Goal: Task Accomplishment & Management: Use online tool/utility

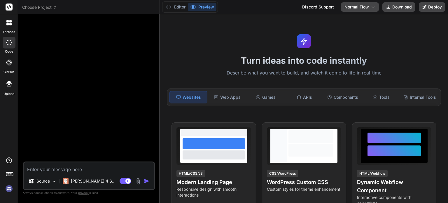
drag, startPoint x: 315, startPoint y: 37, endPoint x: 309, endPoint y: 29, distance: 10.3
click at [309, 29] on div "Turn ideas into code instantly Describe what you want to build, and watch it co…" at bounding box center [304, 108] width 288 height 188
click at [160, 18] on div "Turn ideas into code instantly Describe what you want to build, and watch it co…" at bounding box center [304, 108] width 288 height 188
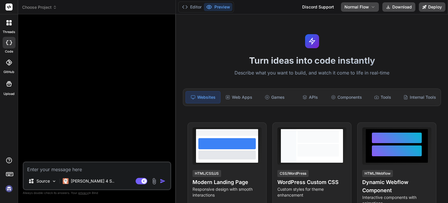
drag, startPoint x: 160, startPoint y: 20, endPoint x: 179, endPoint y: 25, distance: 20.2
click at [176, 25] on div "Bind AI Web Search Created with Pixso. Code Generator Source Claude 4 S.. Agent…" at bounding box center [97, 108] width 158 height 188
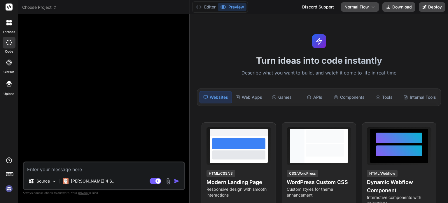
drag, startPoint x: 190, startPoint y: 18, endPoint x: 178, endPoint y: 18, distance: 12.0
click at [178, 18] on div "Bind AI Web Search Created with Pixso. Code Generator Source Claude 4 S.. Agent…" at bounding box center [104, 108] width 172 height 188
click at [9, 187] on img at bounding box center [9, 188] width 10 height 10
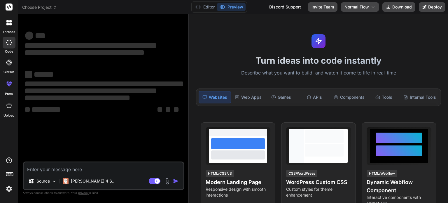
type textarea "x"
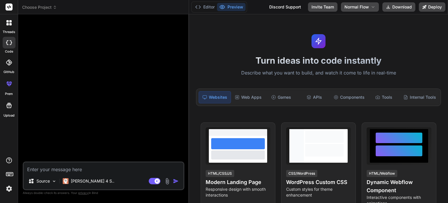
click at [133, 59] on div at bounding box center [104, 90] width 160 height 142
click at [8, 191] on img at bounding box center [9, 188] width 10 height 10
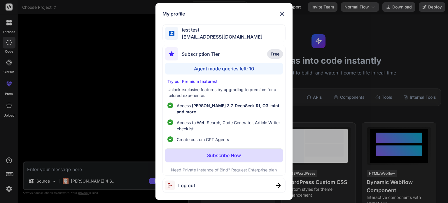
click at [226, 152] on p "Subscribe Now" at bounding box center [224, 155] width 34 height 7
click at [206, 152] on button "Subscribe Now" at bounding box center [223, 155] width 117 height 14
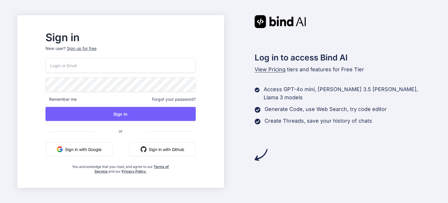
click at [100, 70] on input "email" at bounding box center [120, 65] width 150 height 14
type input "[EMAIL_ADDRESS][DOMAIN_NAME]"
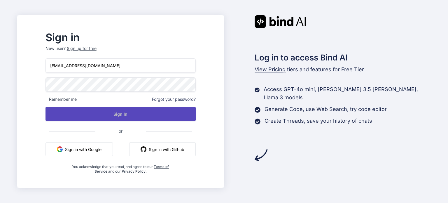
click at [100, 110] on button "Sign In" at bounding box center [120, 114] width 150 height 14
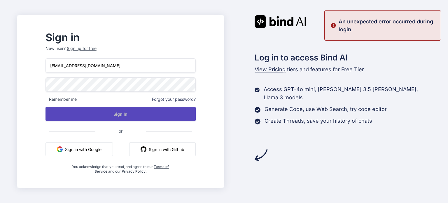
click at [114, 112] on button "Sign In" at bounding box center [120, 114] width 150 height 14
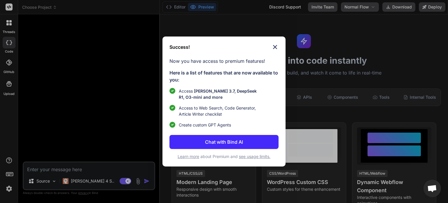
type textarea "x"
click at [277, 48] on img at bounding box center [274, 46] width 7 height 7
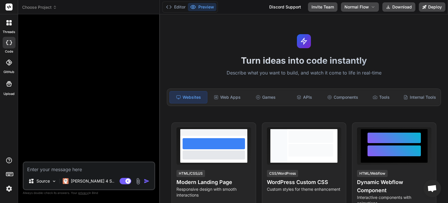
click at [72, 167] on textarea at bounding box center [89, 167] width 131 height 10
paste textarea "Build a full-stack Next.js 14 application called TravelMate — a modern travel p…"
type textarea "Build a full-stack Next.js 14 application called TravelMate — a modern travel p…"
type textarea "x"
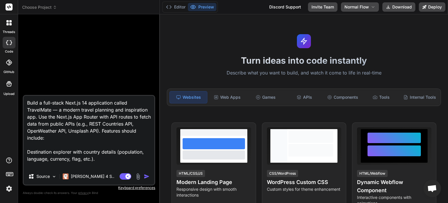
scroll to position [105, 0]
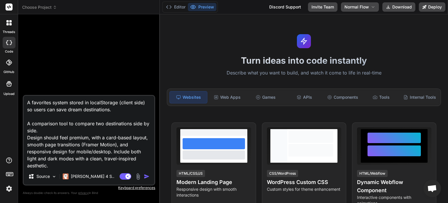
type textarea "x"
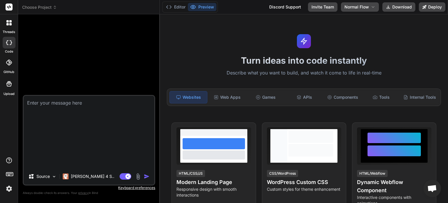
scroll to position [0, 0]
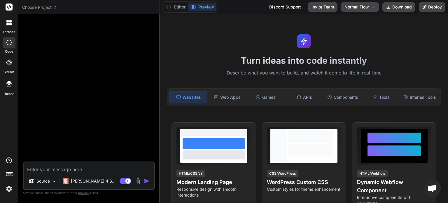
paste textarea "Build a full-stack Next.js 14 application called TravelMate — a modern travel p…"
type textarea "Build a full-stack Next.js 14 application called TravelMate — a modern travel p…"
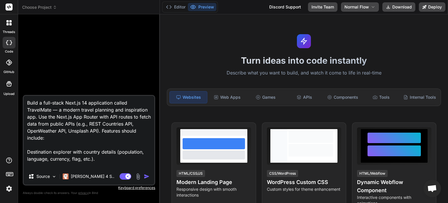
scroll to position [105, 0]
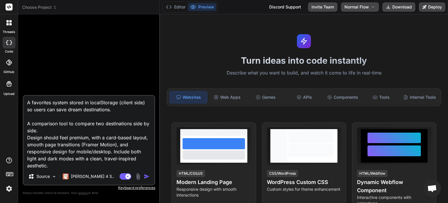
type textarea "x"
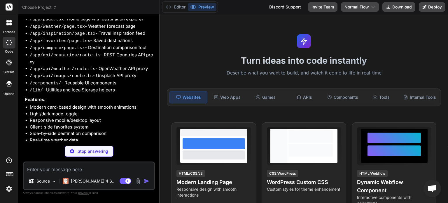
scroll to position [151, 0]
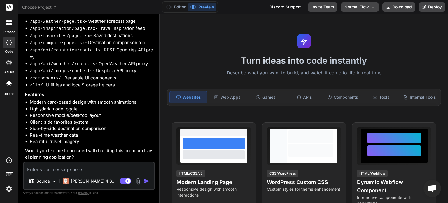
type textarea "x"
click at [65, 168] on textarea at bounding box center [89, 167] width 131 height 10
type textarea "y"
type textarea "x"
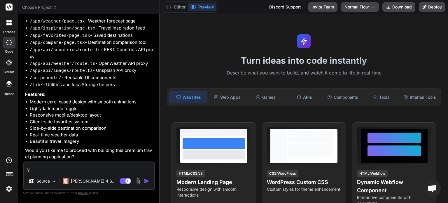
type textarea "ye"
type textarea "x"
type textarea "yes"
type textarea "x"
type textarea "yes"
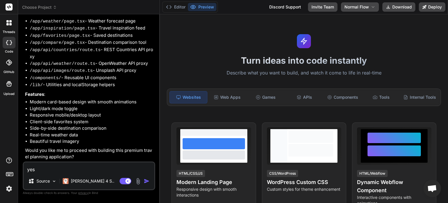
type textarea "x"
type textarea "yes p"
type textarea "x"
type textarea "yes pl"
type textarea "x"
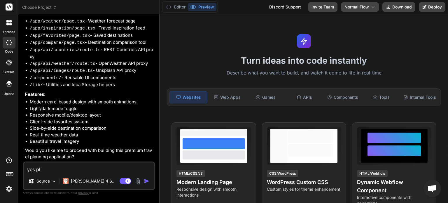
type textarea "yes ple"
type textarea "x"
type textarea "yes plea"
type textarea "x"
type textarea "yes pleas"
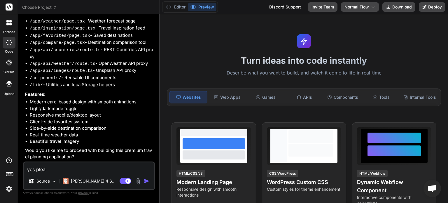
type textarea "x"
type textarea "yes please"
type textarea "x"
type textarea "yes please"
type textarea "x"
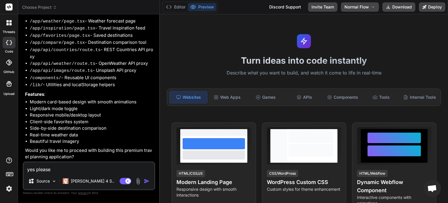
type textarea "yes please g"
type textarea "x"
type textarea "yes please go"
type textarea "x"
type textarea "yes please go"
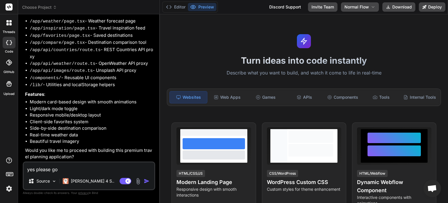
type textarea "x"
type textarea "yes please go a"
type textarea "x"
type textarea "yes please go ah"
type textarea "x"
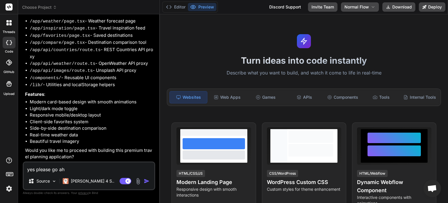
type textarea "yes please go ahe"
type textarea "x"
type textarea "yes please go ahea"
type textarea "x"
type textarea "yes please go ahead"
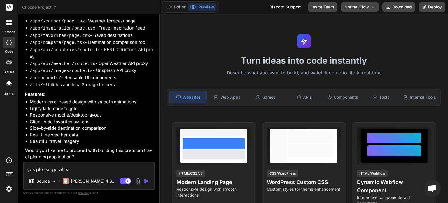
type textarea "x"
type textarea "yes please go ahead"
type textarea "x"
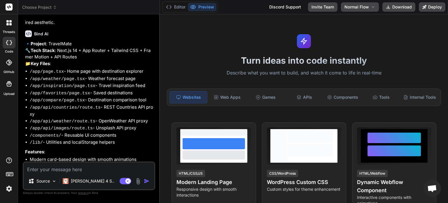
scroll to position [96, 0]
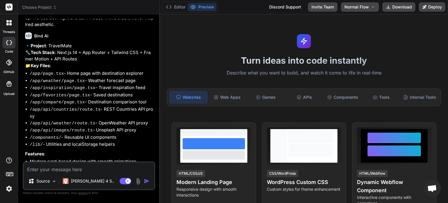
click at [9, 21] on icon at bounding box center [8, 22] width 5 height 5
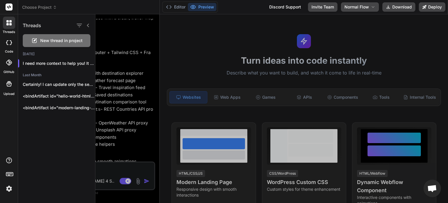
click at [63, 38] on span "New thread in project" at bounding box center [61, 41] width 42 height 6
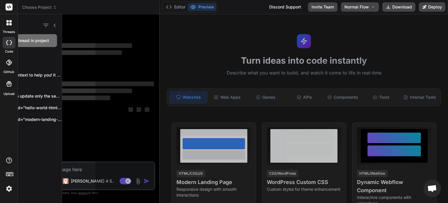
scroll to position [6, 0]
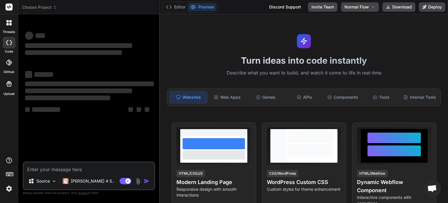
type textarea "x"
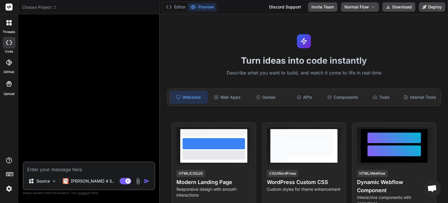
paste textarea "Build a full-stack Next.js 14 application called TravelMate — a modern travel p…"
type textarea "Build a full-stack Next.js 14 application called TravelMate — a modern travel p…"
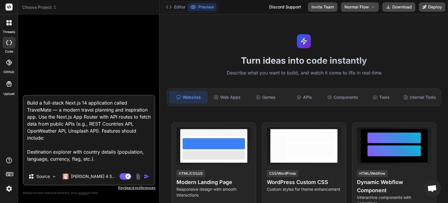
scroll to position [105, 0]
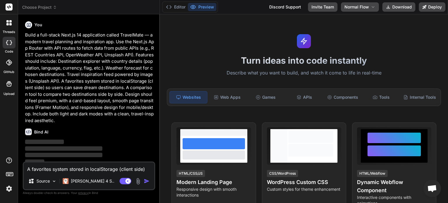
type textarea "x"
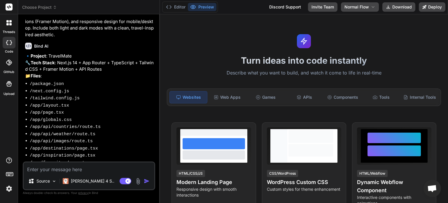
scroll to position [0, 0]
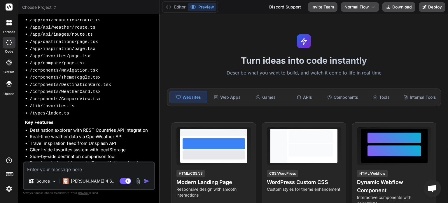
type textarea "x"
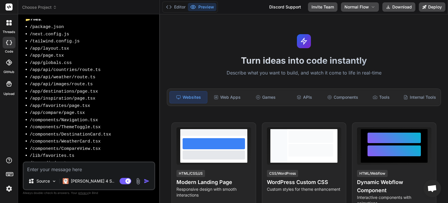
scroll to position [257, 0]
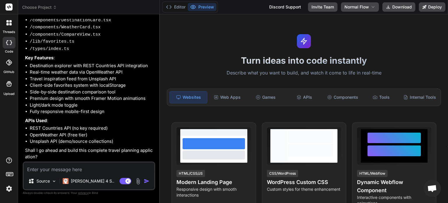
click at [70, 164] on textarea at bounding box center [89, 167] width 131 height 10
type textarea "y"
type textarea "x"
type textarea "ye"
type textarea "x"
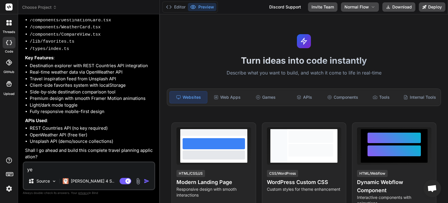
type textarea "yes"
type textarea "x"
type textarea "yes"
type textarea "x"
type textarea "yes g"
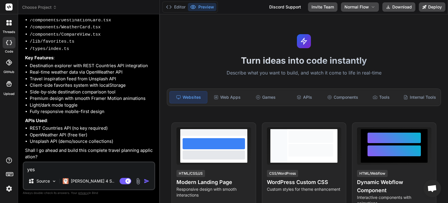
type textarea "x"
type textarea "yes go"
type textarea "x"
type textarea "yes go"
type textarea "x"
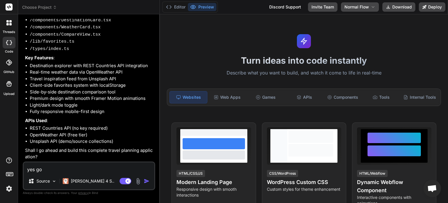
type textarea "yes go a"
type textarea "x"
type textarea "yes go ah"
type textarea "x"
type textarea "yes go ahe"
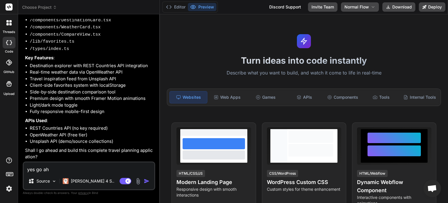
type textarea "x"
type textarea "yes go ahea"
type textarea "x"
type textarea "yes go ahead"
type textarea "x"
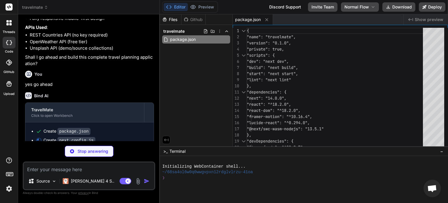
scroll to position [359, 0]
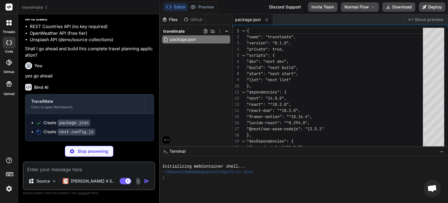
type textarea "x"
type textarea "module.exports = nextConfig"
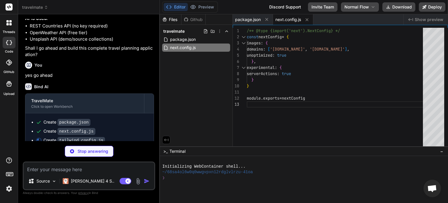
type textarea "x"
type textarea "}, }, }, plugins: [], }"
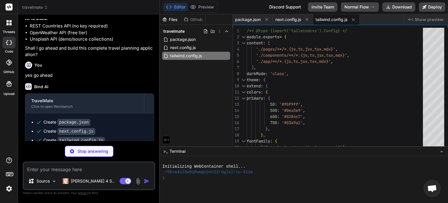
type textarea "x"
type textarea ""paths": { "@/*": ["./*"] } }, "include": ["next-env.d.ts", "**/*.ts", "**/*.ts…"
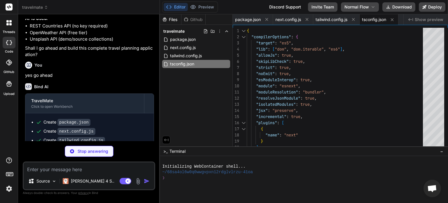
scroll to position [385, 0]
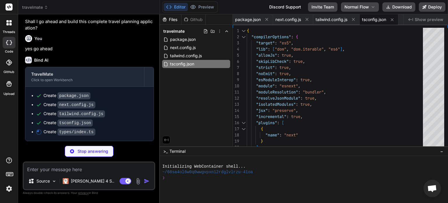
type textarea "x"
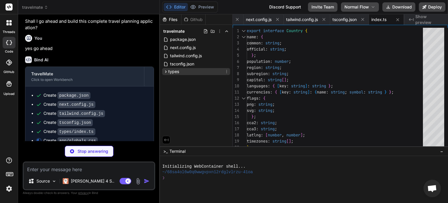
type textarea "x"
type textarea ".scroll-smooth { scroll-behavior: smooth; }"
click at [179, 73] on div "types" at bounding box center [196, 71] width 68 height 7
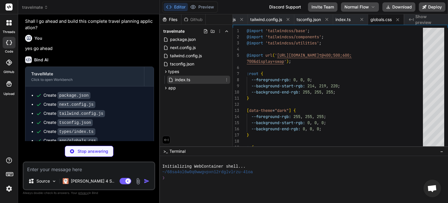
type textarea "x"
click at [178, 82] on span "index.ts" at bounding box center [182, 79] width 16 height 7
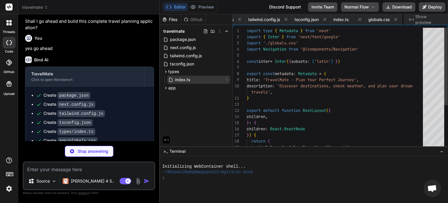
scroll to position [0, 102]
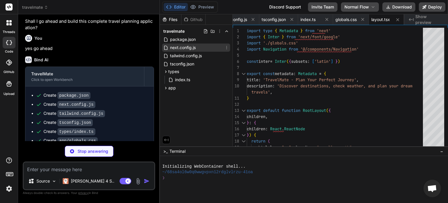
type textarea "x"
click at [195, 49] on span "next.config.js" at bounding box center [182, 47] width 27 height 7
type textarea "module.exports = nextConfig"
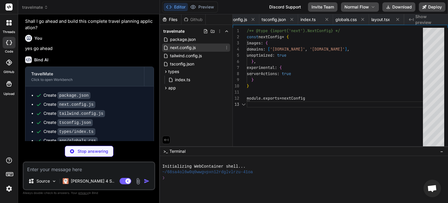
scroll to position [0, 40]
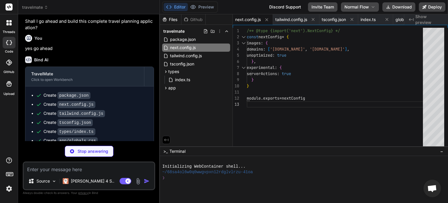
click at [99, 147] on div "Stop answering" at bounding box center [89, 150] width 49 height 11
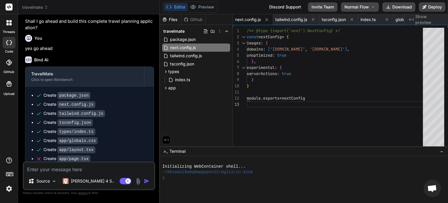
scroll to position [407, 0]
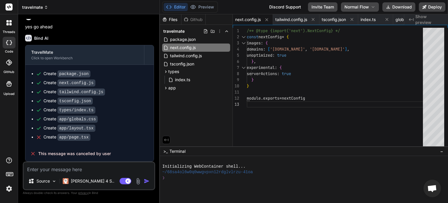
click at [27, 7] on span "travelmate" at bounding box center [35, 7] width 26 height 6
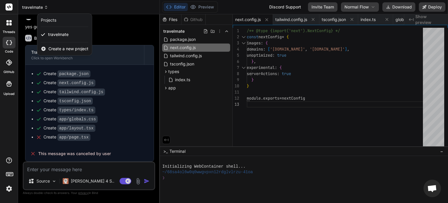
click at [27, 7] on div at bounding box center [224, 101] width 448 height 203
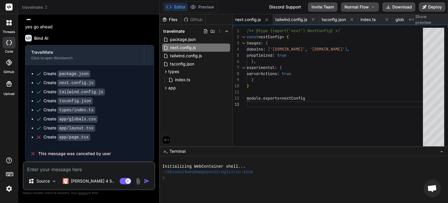
click at [14, 20] on div at bounding box center [9, 23] width 12 height 12
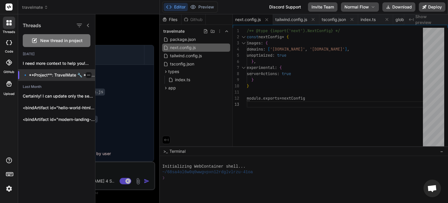
click at [87, 74] on icon "button" at bounding box center [88, 74] width 3 height 3
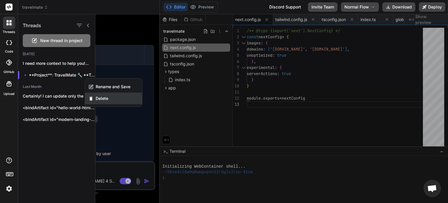
click at [101, 100] on span "Delete" at bounding box center [102, 98] width 13 height 6
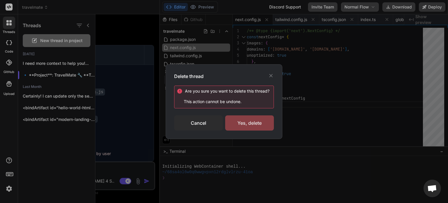
click at [244, 125] on div "Yes, delete" at bounding box center [249, 122] width 49 height 15
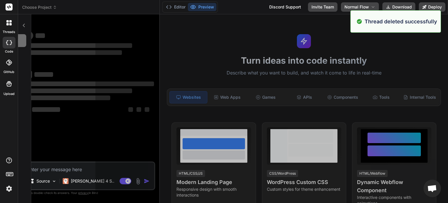
scroll to position [6, 0]
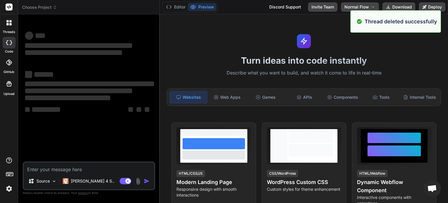
type textarea "x"
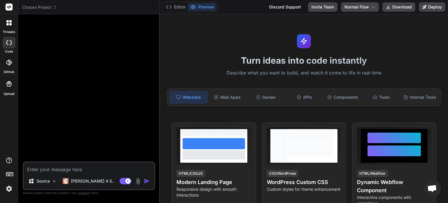
click at [58, 169] on textarea at bounding box center [89, 167] width 131 height 10
paste textarea "Build a full-stack Next.js 14 application called TravelMate — a modern travel p…"
type textarea "Build a full-stack Next.js 14 application called TravelMate — a modern travel p…"
type textarea "x"
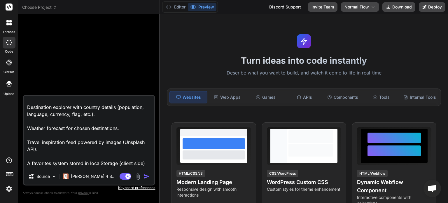
scroll to position [0, 0]
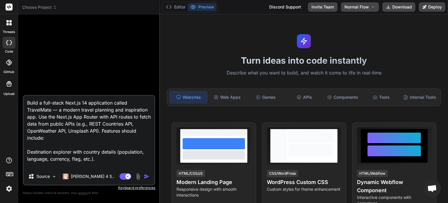
click at [114, 102] on textarea "Build a full-stack Next.js 14 application called TravelMate — a modern travel p…" at bounding box center [89, 132] width 131 height 72
type textarea "Build a full-stack Next.js 14 application (called TravelMate — a modern travel …"
type textarea "x"
type textarea "Build a full-stack Next.js 14 application (ucalled TravelMate — a modern travel…"
type textarea "x"
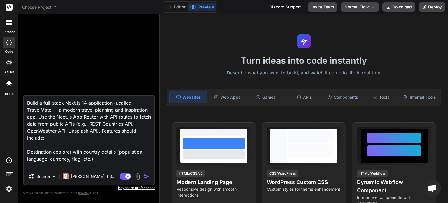
type textarea "Build a full-stack Next.js 14 application (uscalled TravelMate — a modern trave…"
type textarea "x"
type textarea "Build a full-stack Next.js 14 application (usecalled TravelMate — a modern trav…"
type textarea "x"
type textarea "Build a full-stack Next.js 14 application (use called TravelMate — a modern tra…"
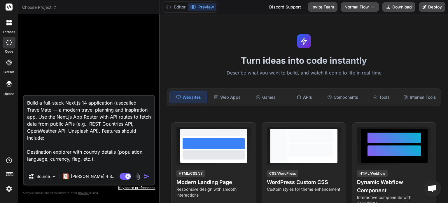
type textarea "x"
type textarea "Build a full-stack Next.js 14 application (use jcalled TravelMate — a modern tr…"
type textarea "x"
type textarea "Build a full-stack Next.js 14 application (use jscalled TravelMate — a modern t…"
type textarea "x"
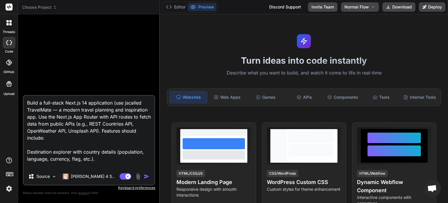
type textarea "Build a full-stack Next.js 14 application (use js called TravelMate — a modern …"
type textarea "x"
type textarea "Build a full-stack Next.js 14 application (use js )called TravelMate — a modern…"
type textarea "x"
type textarea "Build a full-stack Next.js 14 application (use js ) called TravelMate — a moder…"
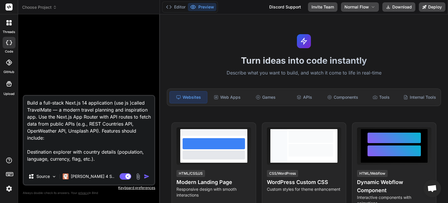
type textarea "x"
click at [131, 106] on textarea "Build a full-stack Next.js 14 application (use js ) called TravelMate — a moder…" at bounding box center [89, 132] width 131 height 72
type textarea "x"
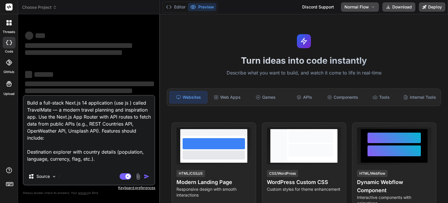
type textarea "x"
click at [73, 139] on textarea "Build a full-stack Next.js 14 application (use js ) called TravelMate — a moder…" at bounding box center [89, 132] width 131 height 72
type textarea "="
type textarea "x"
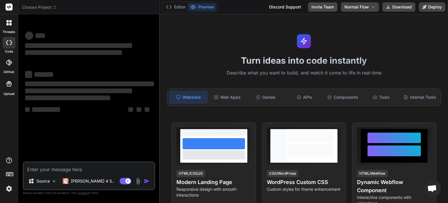
type textarea "x"
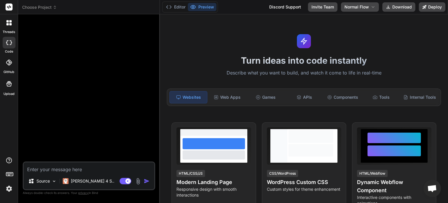
type textarea "Build a full-stack Next.js 14 application (use js ) called TravelMate — a moder…"
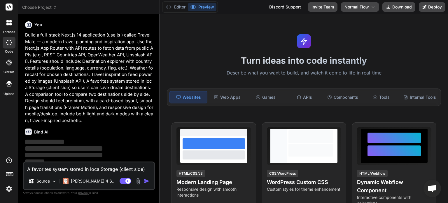
type textarea "x"
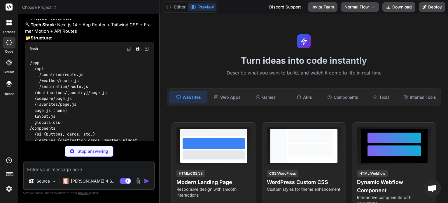
scroll to position [124, 0]
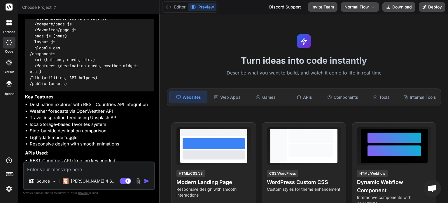
type textarea "x"
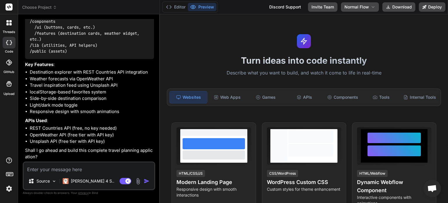
scroll to position [243, 0]
click at [62, 164] on textarea at bounding box center [89, 167] width 131 height 10
type textarea "p"
type textarea "x"
type textarea "pl"
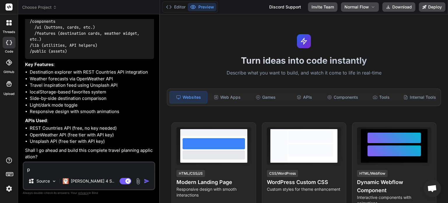
type textarea "x"
type textarea "ple"
type textarea "x"
type textarea "plea"
type textarea "x"
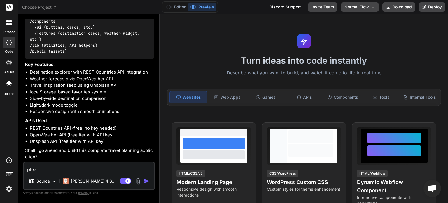
type textarea "pleas"
type textarea "x"
type textarea "please"
type textarea "x"
type textarea "please"
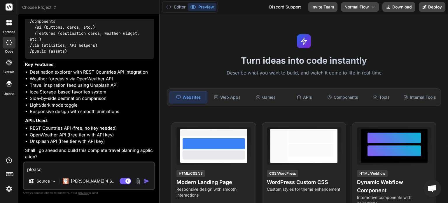
type textarea "x"
type textarea "please"
click at [10, 25] on icon at bounding box center [10, 24] width 2 height 2
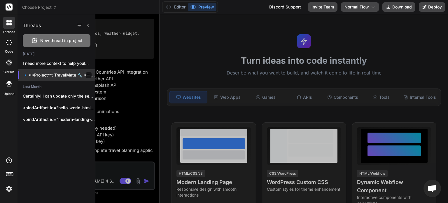
click at [87, 75] on icon "button" at bounding box center [88, 74] width 3 height 3
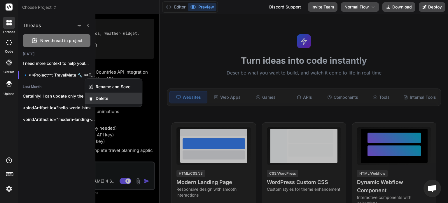
click at [114, 100] on div "Delete" at bounding box center [113, 98] width 57 height 12
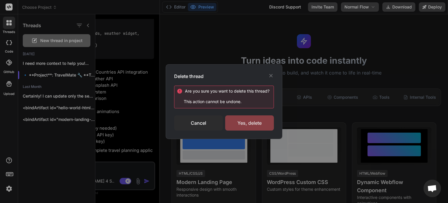
click at [263, 122] on div "Yes, delete" at bounding box center [249, 122] width 49 height 15
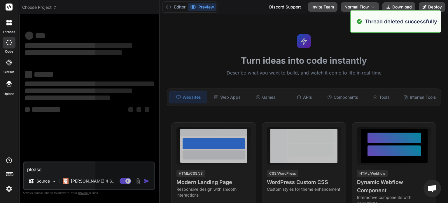
scroll to position [6, 0]
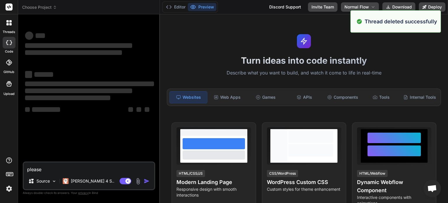
type textarea "x"
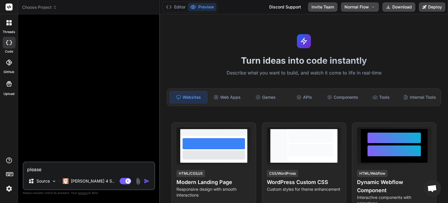
type textarea "x"
type textarea "Build a modern full-stack Next.js (use js ) application with Tailwind CSS . The…"
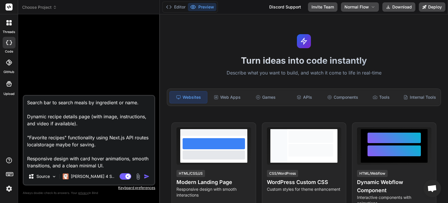
type textarea "x"
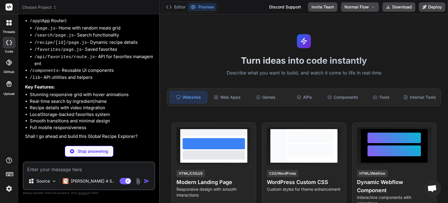
scroll to position [116, 0]
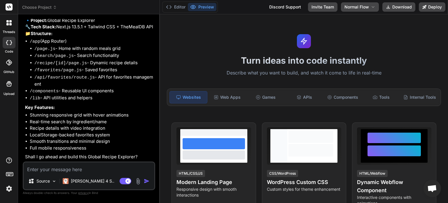
type textarea "x"
click at [62, 171] on textarea at bounding box center [89, 167] width 131 height 10
type textarea "y"
type textarea "x"
type textarea "ye"
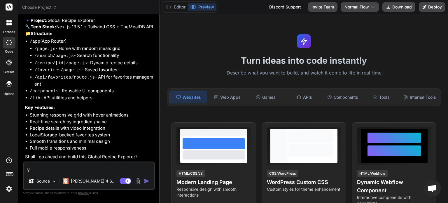
type textarea "x"
type textarea "yes"
type textarea "x"
type textarea "yes"
type textarea "x"
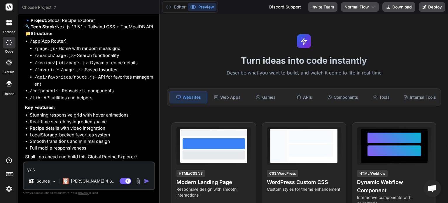
type textarea "yes g"
type textarea "x"
type textarea "yes go"
type textarea "x"
type textarea "yes go"
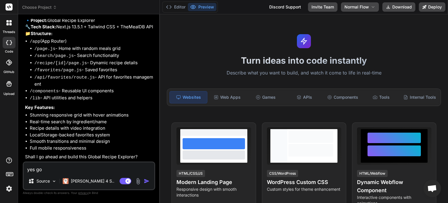
type textarea "x"
type textarea "yes go a"
type textarea "x"
type textarea "yes go ah"
type textarea "x"
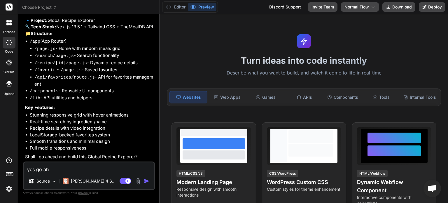
type textarea "yes go ahe"
type textarea "x"
type textarea "yes go ahea"
type textarea "x"
type textarea "yes go ahead"
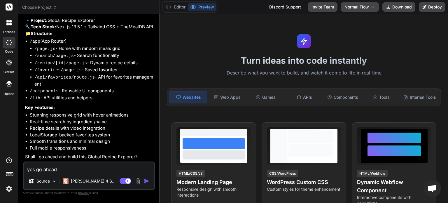
type textarea "x"
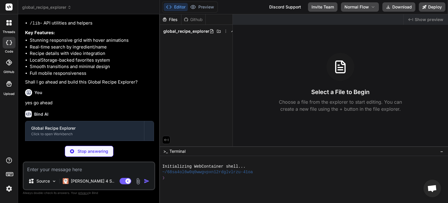
scroll to position [208, 0]
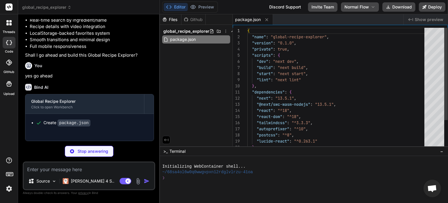
type textarea "x"
type textarea "module.exports = nextConfig"
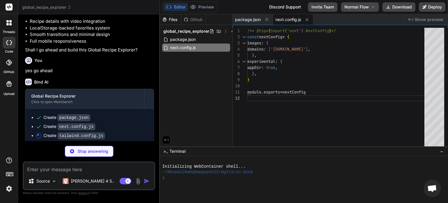
type textarea "x"
type textarea "'100%': { opacity: '1', transform: 'translateY(0)' }, }, }, }, }, plugins: [], }"
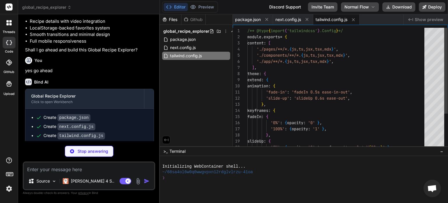
type textarea "x"
type textarea "module.exports = { plugins: { tailwindcss: {}, autoprefixer: {}, }, }"
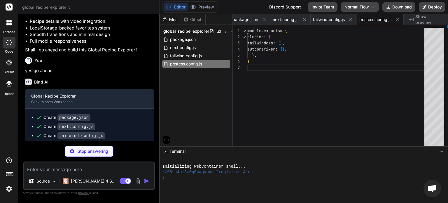
type textarea "x"
type textarea "}"
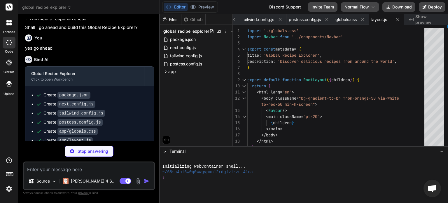
scroll to position [262, 0]
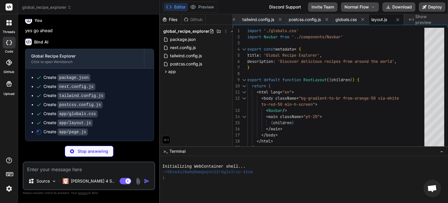
type textarea "x"
type textarea "</Link> </div> </div> ))} </div> </div> </div> ) }"
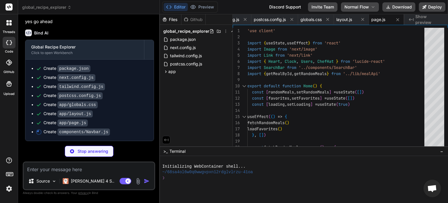
scroll to position [271, 0]
type textarea "x"
type textarea "</div> </nav> ) }"
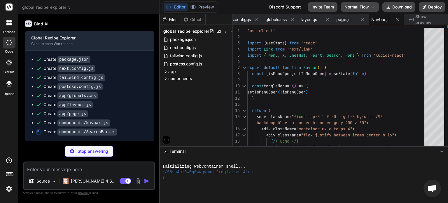
scroll to position [280, 0]
type textarea "x"
type textarea "Search </button> </div> </div> </form> ) }"
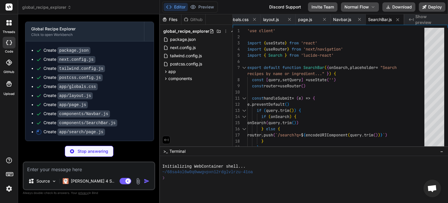
type textarea "x"
type textarea "</div> ) }"
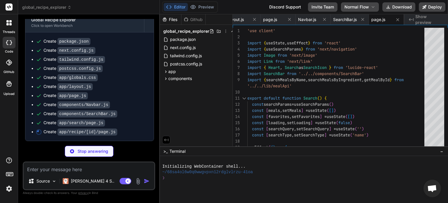
scroll to position [298, 0]
type textarea "x"
type textarea "</div> </div> </div> </div> </div> </div> ) }"
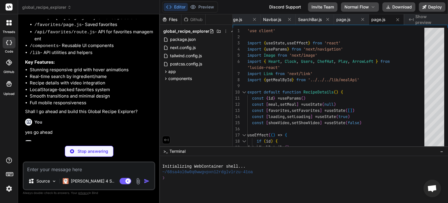
scroll to position [307, 0]
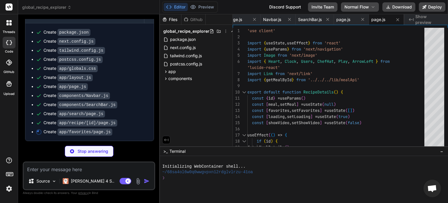
type textarea "x"
type textarea "))} </div> )} </div> ) }"
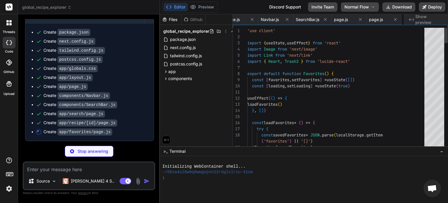
scroll to position [0, 289]
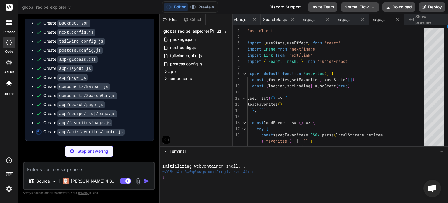
type textarea "x"
type textarea "return NextResponse.json({ error: 'Invalid request' }, { status: 400 }) } }"
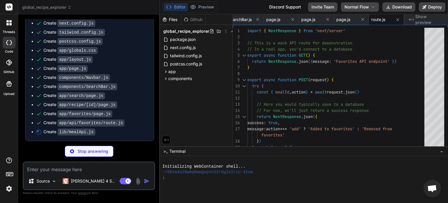
scroll to position [325, 0]
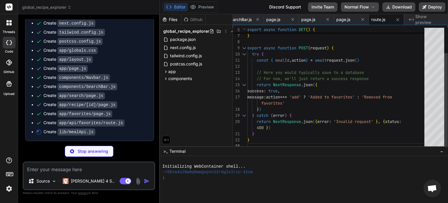
type textarea "x"
type textarea "export async function getAreas() { const response = await fetch(`${BASE_URL}/li…"
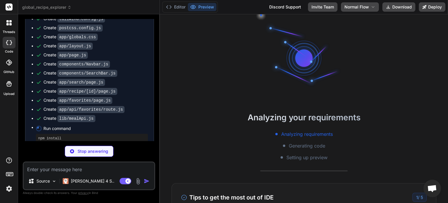
scroll to position [396, 0]
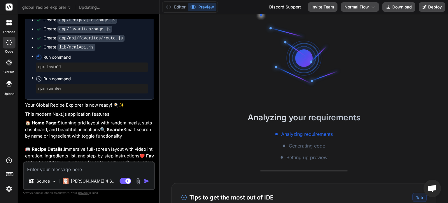
type textarea "x"
click at [177, 7] on button "Editor" at bounding box center [176, 7] width 24 height 8
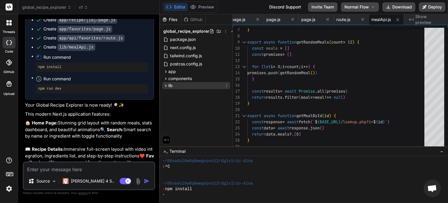
click at [203, 85] on div "lib" at bounding box center [196, 85] width 68 height 7
click at [199, 94] on div "mealApi.js" at bounding box center [198, 93] width 63 height 8
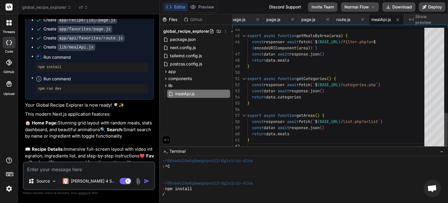
type textarea "const data = await response.json() return data.meals } export async function ge…"
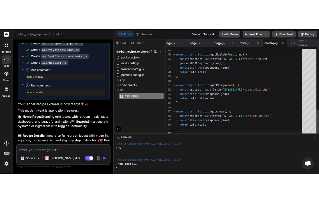
scroll to position [0, 0]
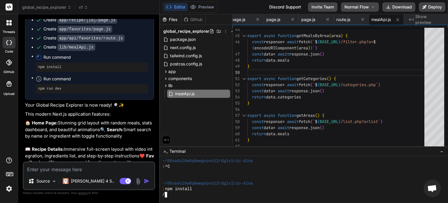
click at [323, 177] on div at bounding box center [300, 178] width 277 height 6
type textarea "x"
type textarea "(area) { const response = await fetch(`${BASE_URL}/filter.php?a=${encodeURIComp…"
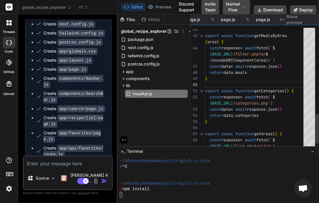
scroll to position [481, 0]
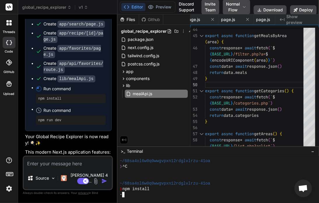
click at [260, 170] on div at bounding box center [215, 172] width 191 height 6
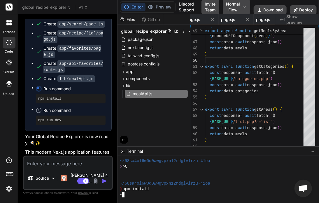
click at [239, 178] on div at bounding box center [215, 178] width 191 height 6
type textarea "x"
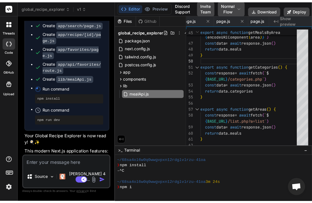
scroll to position [34, 0]
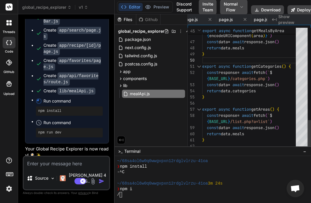
type textarea "x"
type textarea "export async function getMealsByArea(area) { const response = await fetch(`${BA…"
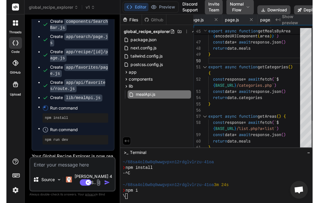
scroll to position [507, 0]
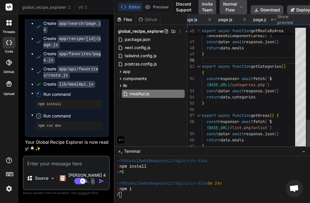
type textarea "x"
type textarea "(area) { const response = await fetch(`${BASE_URL}/filter.php?a=${encodeURIComp…"
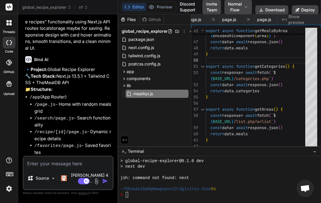
scroll to position [0, 0]
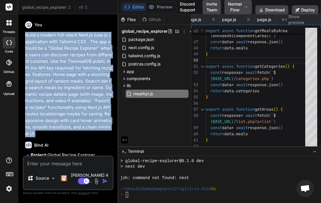
drag, startPoint x: 27, startPoint y: 131, endPoint x: 24, endPoint y: 33, distance: 98.9
click at [24, 33] on div "You Build a modern full-stack Next.js (use js ) application with Tailwind CSS .…" at bounding box center [68, 87] width 89 height 136
copy p "Build a modern full-stack Next.js (use js ) application with Tailwind CSS . The…"
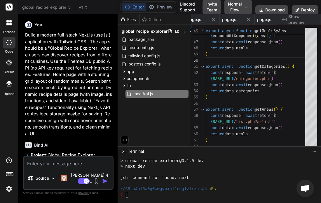
click at [12, 24] on div at bounding box center [9, 23] width 12 height 12
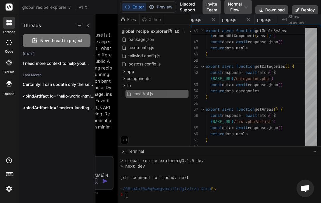
click at [60, 42] on span "New thread in project" at bounding box center [61, 41] width 42 height 6
type textarea "x"
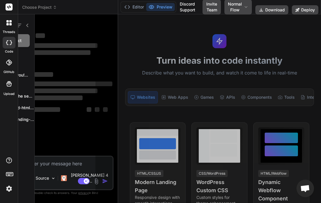
scroll to position [123, 0]
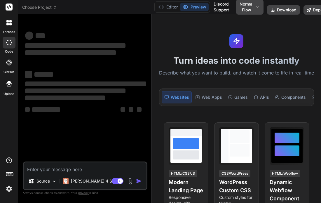
drag, startPoint x: 118, startPoint y: 31, endPoint x: 145, endPoint y: 30, distance: 27.1
click at [145, 30] on div "Bind AI Web Search Created with Pixso. Code Generator ‌ ‌ ‌ ‌ ‌ ‌ ‌ ‌ ‌ ‌ ‌ ‌ ‌…" at bounding box center [85, 108] width 134 height 188
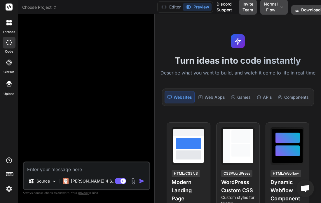
type textarea "x"
click at [71, 168] on textarea at bounding box center [87, 167] width 126 height 10
paste textarea "Build a modern full-stack Next.js (use js ) application with Tailwind CSS . The…"
type textarea "Build a modern full-stack Next.js (use js ) application with Tailwind CSS . The…"
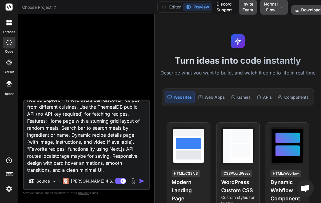
scroll to position [22, 0]
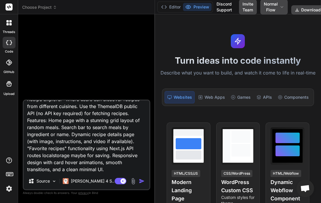
type textarea "x"
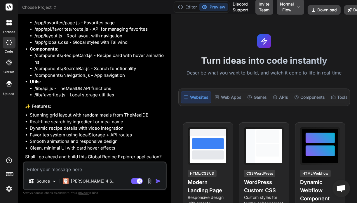
scroll to position [151, 0]
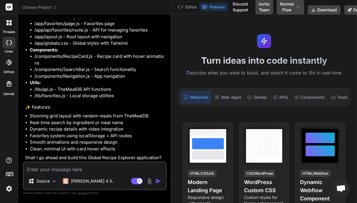
click at [76, 170] on textarea at bounding box center [95, 167] width 142 height 10
type textarea "x"
type textarea "y"
type textarea "x"
type textarea "ye"
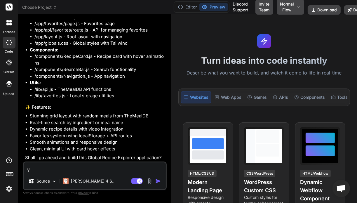
type textarea "x"
type textarea "yes"
type textarea "x"
type textarea "yes"
type textarea "x"
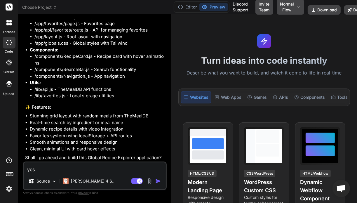
type textarea "yes g"
type textarea "x"
type textarea "yes go"
type textarea "x"
type textarea "yes go"
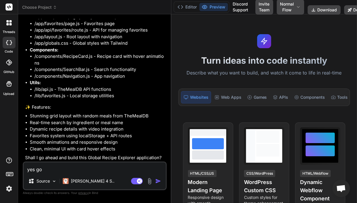
type textarea "x"
type textarea "yes go h"
type textarea "x"
type textarea "yes go"
type textarea "x"
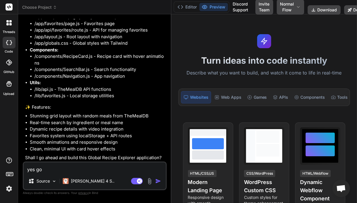
type textarea "yes go a"
type textarea "x"
type textarea "yes go ah"
type textarea "x"
type textarea "yes go ahe"
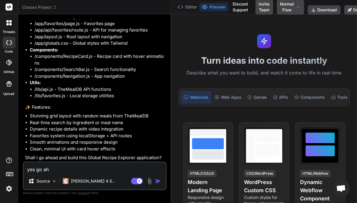
type textarea "x"
type textarea "yes go ahea"
type textarea "x"
type textarea "yes go ahead"
type textarea "x"
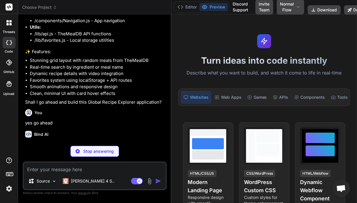
scroll to position [211, 0]
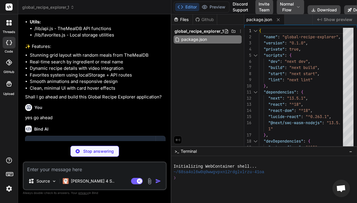
type textarea "x"
type textarea "/** @type {import('next').NextConfig} */ const nextConfig = { images: { domains…"
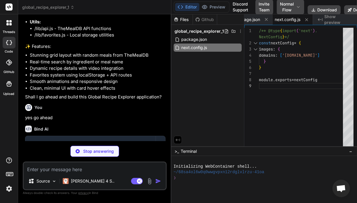
scroll to position [261, 0]
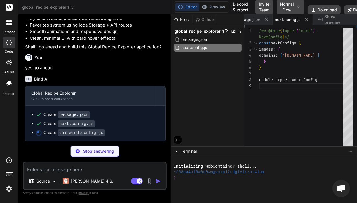
type textarea "x"
type textarea "opacity: '1' }, }, }, }, }, plugins: [], }"
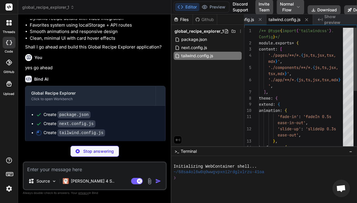
type textarea "x"
type textarea "module.exports = { plugins: { tailwindcss: {}, autoprefixer: {}, }, }"
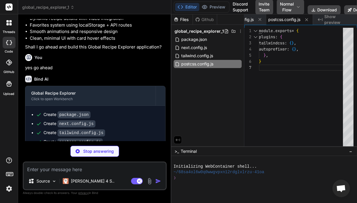
scroll to position [279, 0]
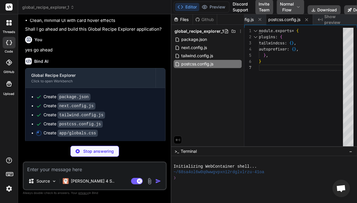
type textarea "x"
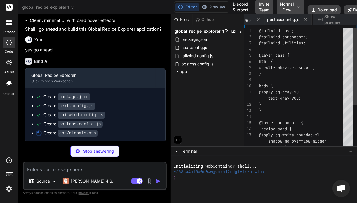
scroll to position [0, 142]
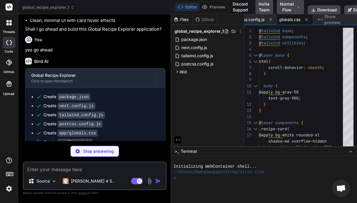
type textarea "x"
type textarea "</body> </html> ) }"
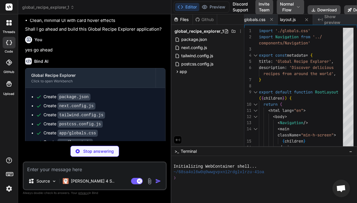
scroll to position [297, 0]
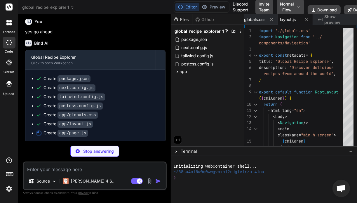
type textarea "x"
type textarea "))} </div> )} </div> ) }"
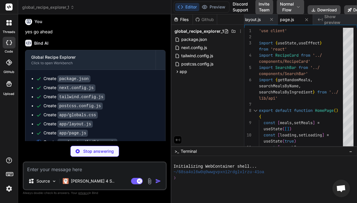
scroll to position [306, 0]
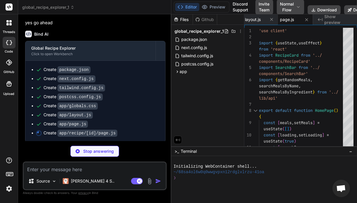
type textarea "x"
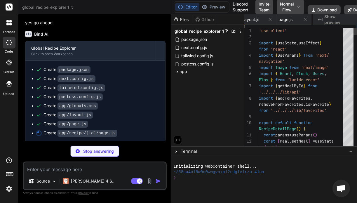
scroll to position [0, 247]
type textarea "x"
type textarea "</div> ) }"
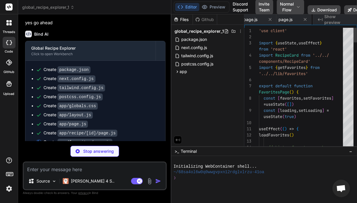
scroll to position [0, 282]
type textarea "x"
type textarea "{ status: 500 } ) } }"
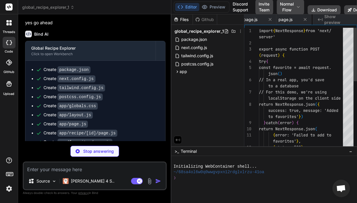
scroll to position [0, 317]
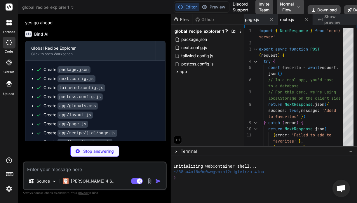
type textarea "x"
type textarea "</div> </div> </nav> ) }"
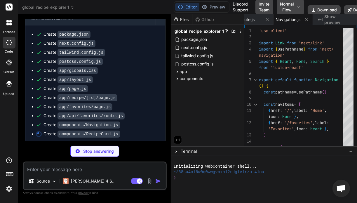
scroll to position [342, 0]
type textarea "x"
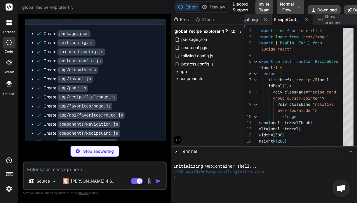
scroll to position [351, 0]
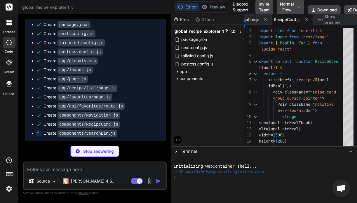
type textarea "x"
type textarea "</div> ) }"
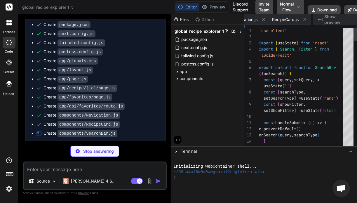
scroll to position [0, 437]
type textarea "x"
type textarea "return data.categories || [] } catch (error) { console.error('Error fetching ca…"
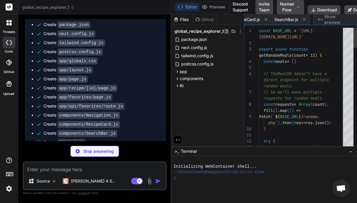
scroll to position [0, 472]
type textarea "x"
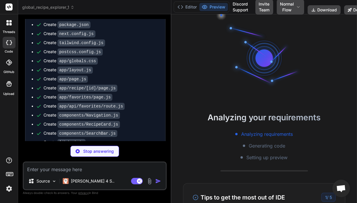
scroll to position [11, 0]
click at [191, 9] on button "Editor" at bounding box center [187, 7] width 24 height 8
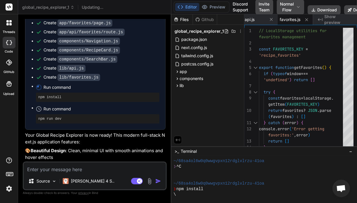
scroll to position [424, 0]
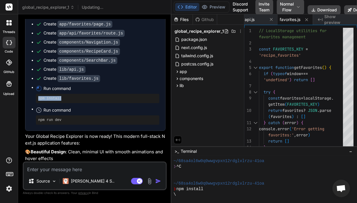
drag, startPoint x: 107, startPoint y: 103, endPoint x: 120, endPoint y: 83, distance: 23.9
click at [120, 83] on ul "Create package.json Create next.config.js Create tailwind.config.js Create post…" at bounding box center [95, 37] width 128 height 176
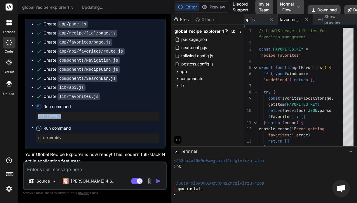
type textarea "x"
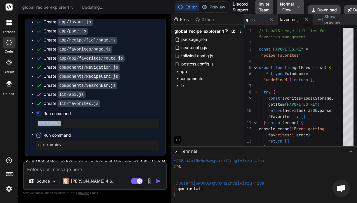
scroll to position [398, 0]
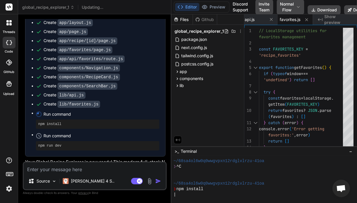
click at [130, 89] on ul "Create package.json Create next.config.js Create tailwind.config.js Create post…" at bounding box center [95, 62] width 128 height 176
click at [217, 6] on button "Preview" at bounding box center [213, 7] width 29 height 8
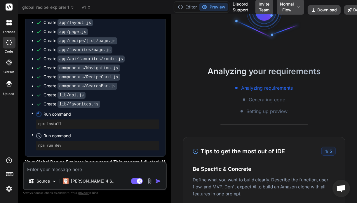
scroll to position [0, 0]
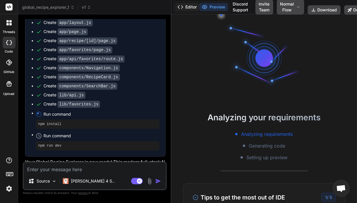
click at [186, 6] on button "Editor" at bounding box center [187, 7] width 24 height 8
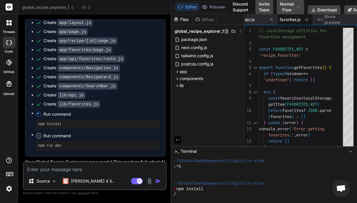
click at [189, 6] on button "Editor" at bounding box center [187, 7] width 24 height 8
click at [273, 165] on div "❯ ^C" at bounding box center [261, 167] width 176 height 6
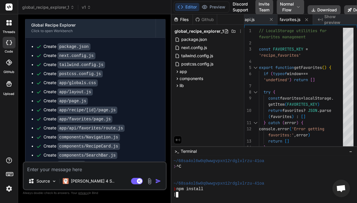
scroll to position [328, 0]
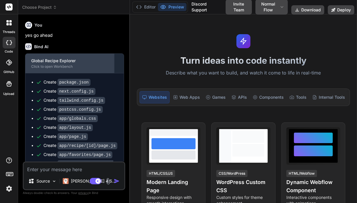
scroll to position [622, 0]
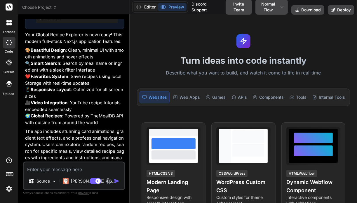
click at [151, 7] on button "Editor" at bounding box center [146, 7] width 24 height 8
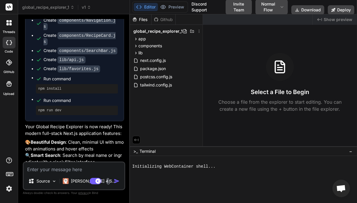
type textarea "x"
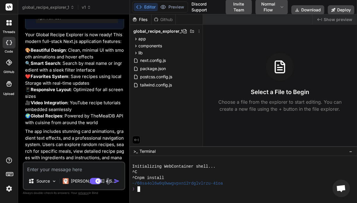
click at [240, 185] on div "~/68sa4ol6w0q0wwgvpxn12rdglvlrzu-41oa" at bounding box center [239, 183] width 215 height 6
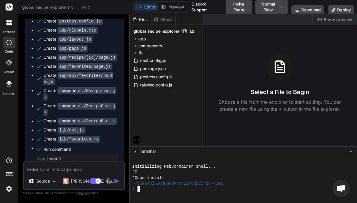
scroll to position [480, 0]
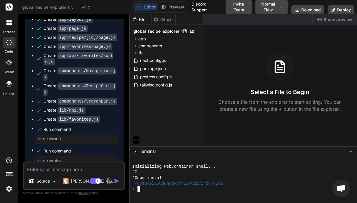
click at [222, 191] on div "❯" at bounding box center [239, 189] width 215 height 6
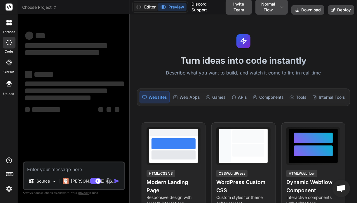
click at [145, 6] on button "Editor" at bounding box center [146, 7] width 24 height 8
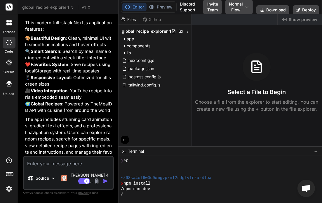
scroll to position [95, 0]
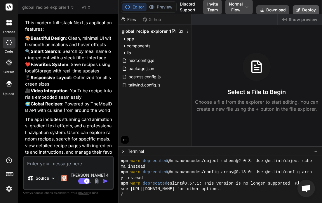
click at [311, 9] on button "Deploy" at bounding box center [305, 9] width 27 height 9
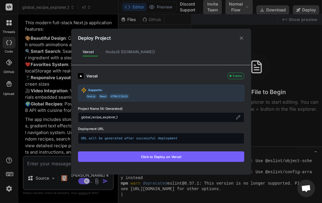
click at [176, 157] on button "Click to Deploy on Vercel" at bounding box center [161, 156] width 166 height 10
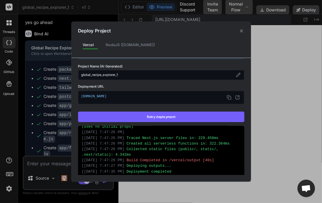
scroll to position [43, 0]
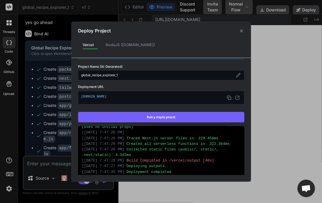
click at [124, 95] on span "[DOMAIN_NAME]" at bounding box center [161, 98] width 160 height 8
click at [238, 97] on div "[DOMAIN_NAME]" at bounding box center [161, 96] width 166 height 13
click at [237, 96] on button at bounding box center [237, 98] width 8 height 8
click at [243, 29] on icon at bounding box center [240, 30] width 3 height 3
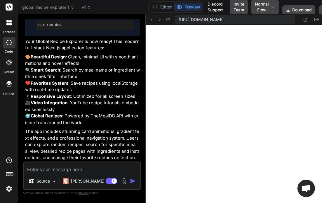
scroll to position [545, 0]
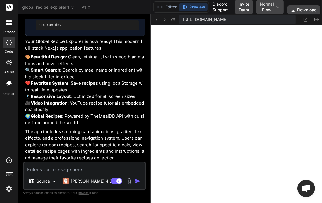
type textarea "x"
drag, startPoint x: 118, startPoint y: 46, endPoint x: 141, endPoint y: 46, distance: 23.3
click at [141, 46] on div "Bind AI Web Search Created with Pixso. Code Generator You Build a modern full-s…" at bounding box center [84, 108] width 133 height 188
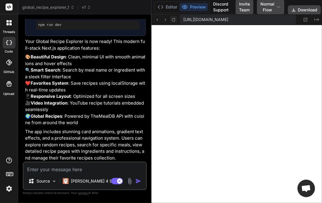
click at [174, 21] on icon at bounding box center [173, 19] width 3 height 3
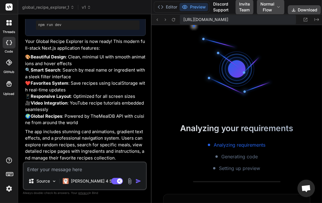
scroll to position [213, 0]
click at [166, 4] on button "Editor" at bounding box center [167, 7] width 24 height 8
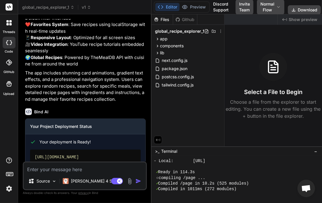
scroll to position [636, 0]
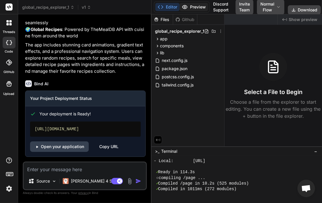
click at [201, 8] on button "Preview" at bounding box center [193, 7] width 29 height 8
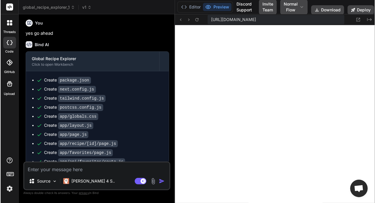
scroll to position [289, 0]
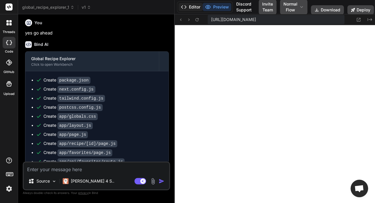
click at [186, 6] on icon at bounding box center [184, 7] width 6 height 6
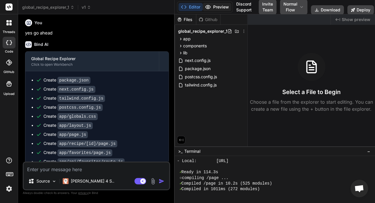
click at [218, 4] on button "Preview" at bounding box center [217, 7] width 29 height 8
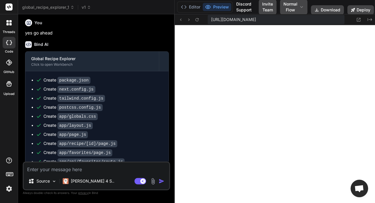
scroll to position [218, 0]
click at [182, 21] on icon at bounding box center [180, 19] width 5 height 5
click at [356, 8] on button "Deploy" at bounding box center [360, 9] width 27 height 9
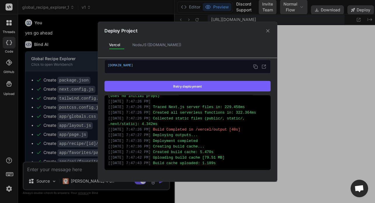
scroll to position [567, 0]
click at [212, 87] on button "Retry deployment" at bounding box center [187, 85] width 166 height 10
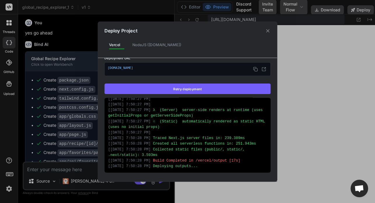
scroll to position [399, 0]
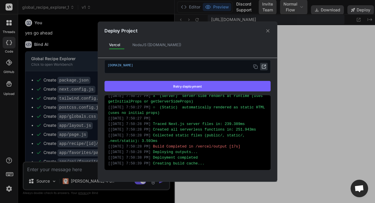
click at [261, 67] on icon at bounding box center [263, 66] width 5 height 5
type textarea "x"
click at [268, 30] on icon at bounding box center [267, 30] width 3 height 3
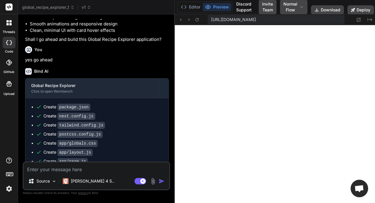
scroll to position [262, 0]
